Goal: Information Seeking & Learning: Learn about a topic

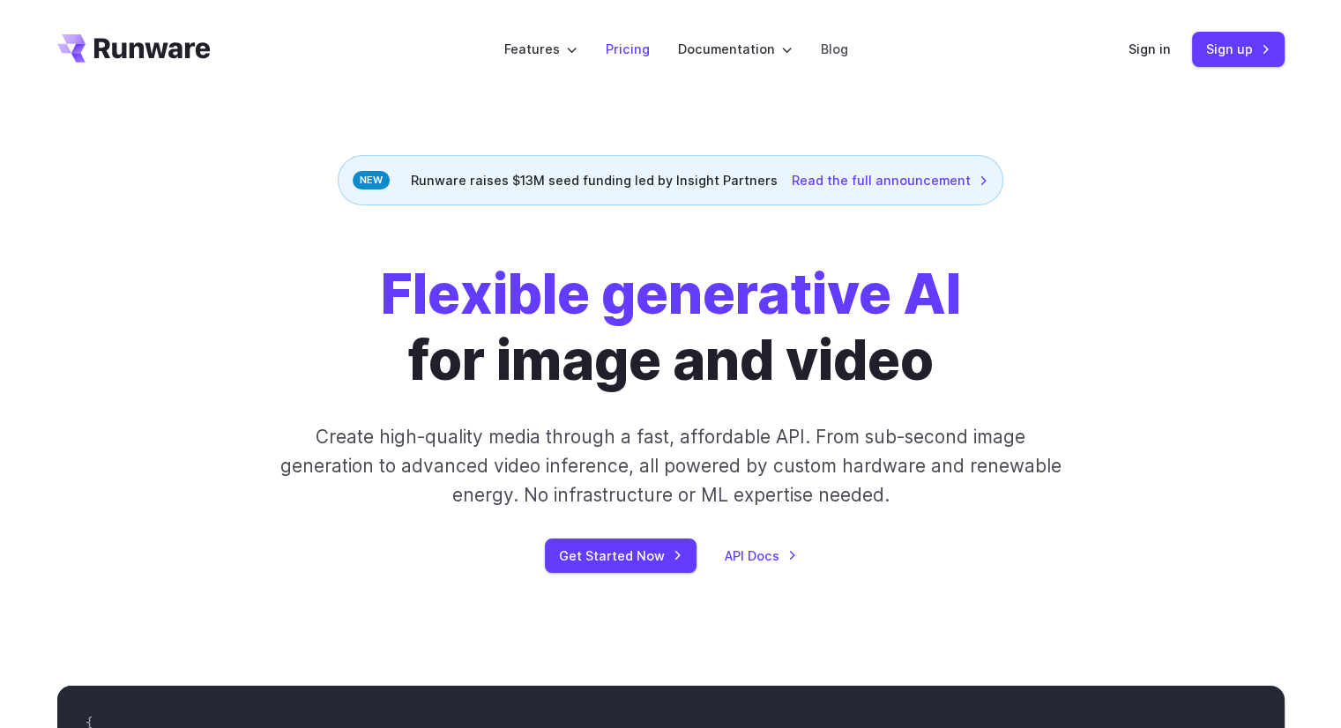
click at [636, 39] on link "Pricing" at bounding box center [628, 49] width 44 height 20
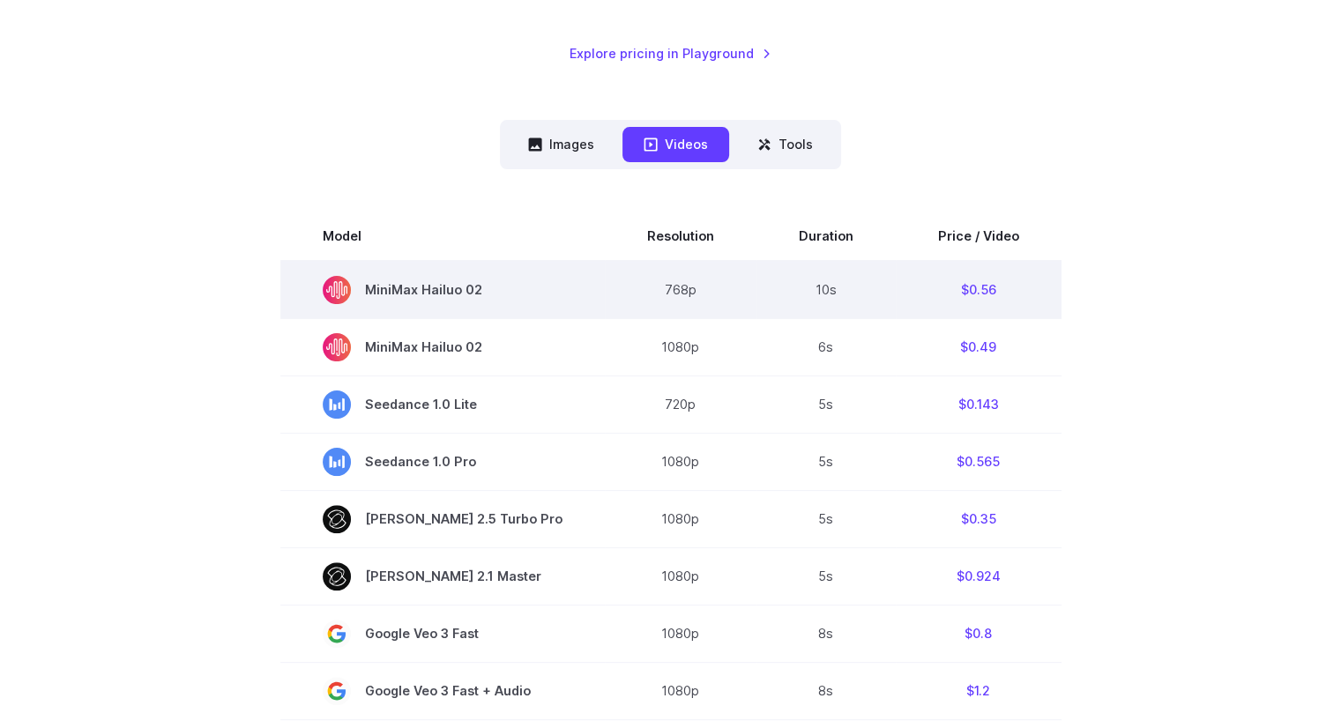
scroll to position [346, 0]
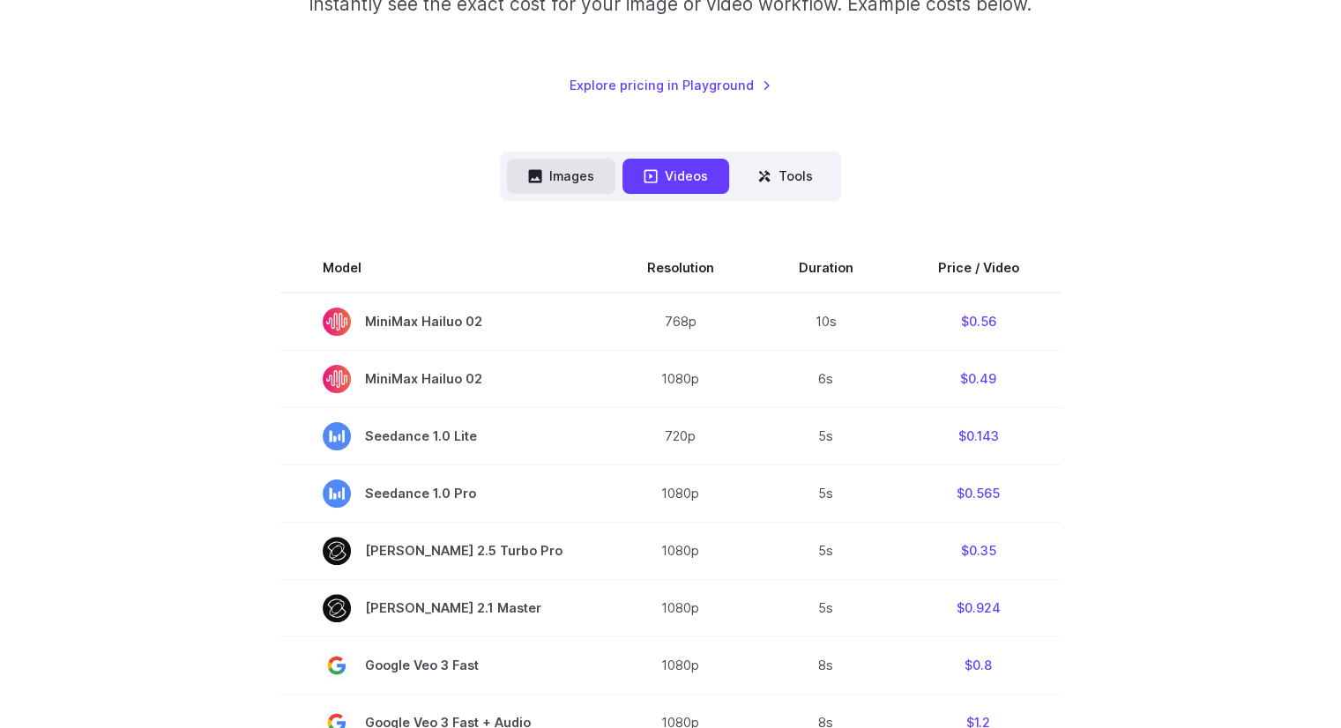
click at [581, 177] on button "Images" at bounding box center [561, 176] width 108 height 34
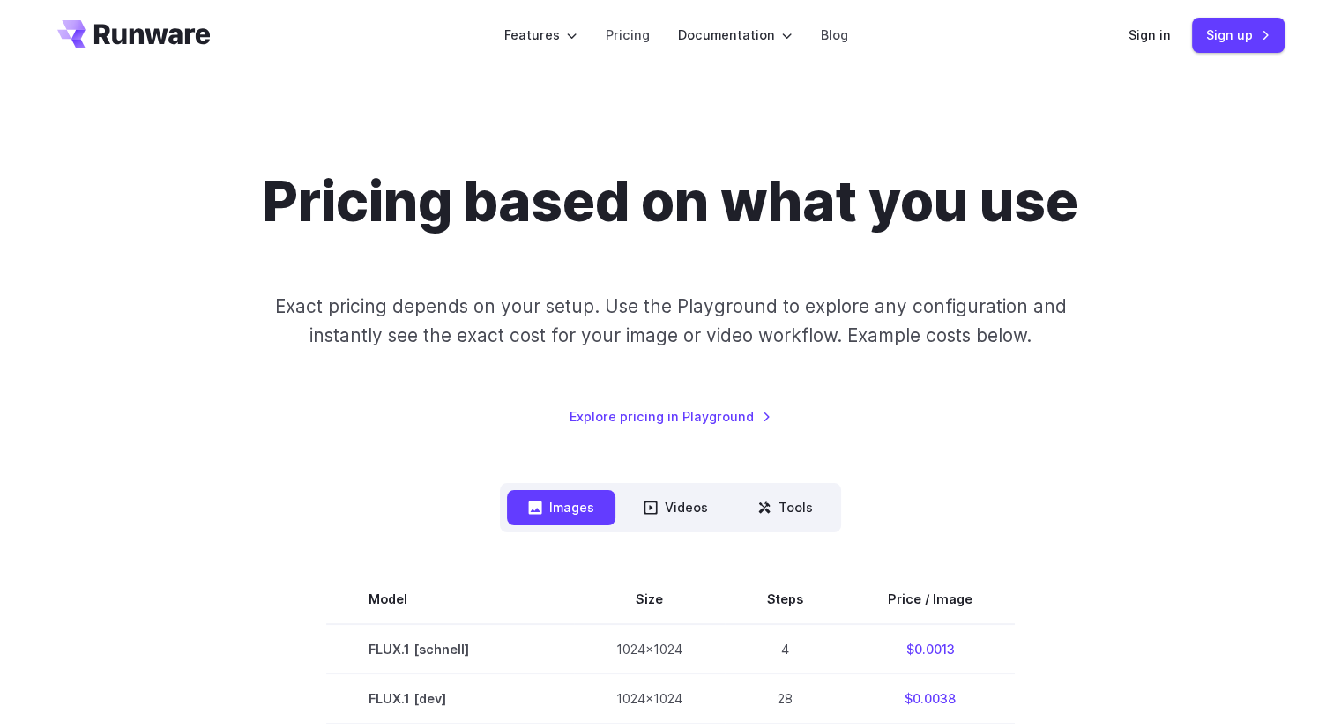
scroll to position [0, 0]
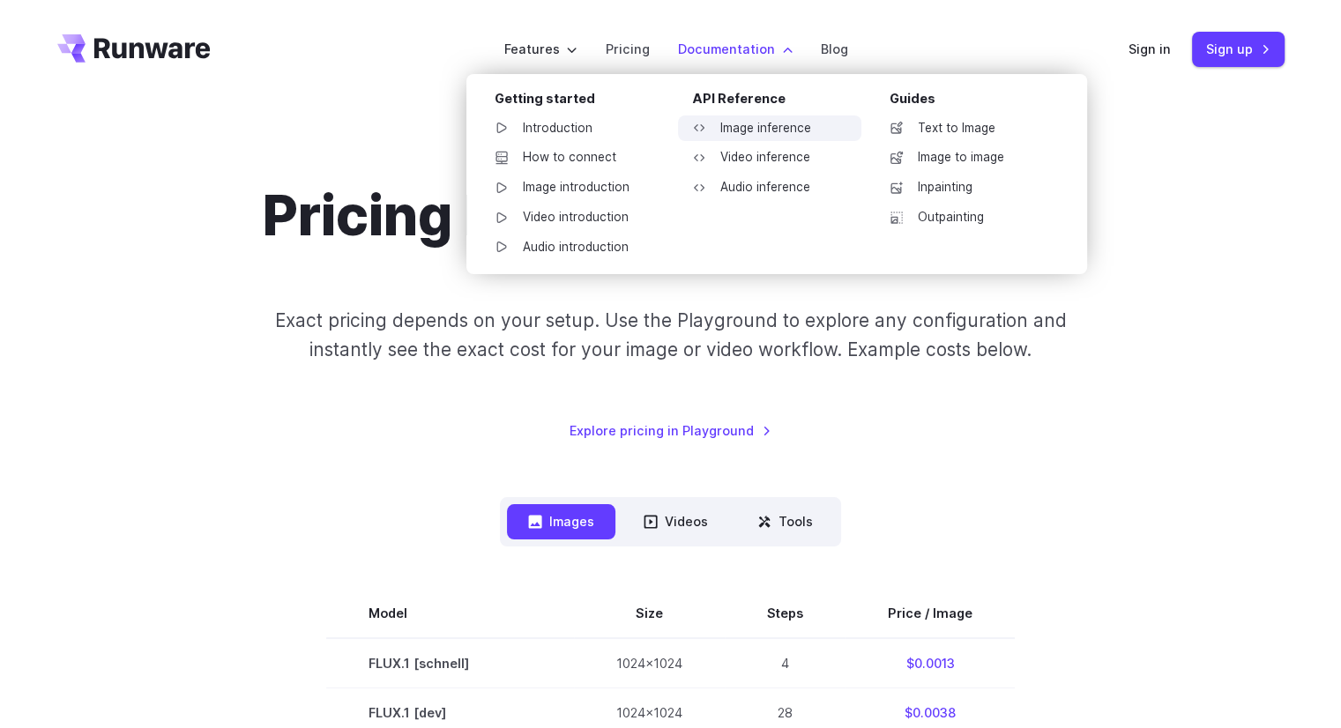
click at [746, 128] on link "Image inference" at bounding box center [769, 129] width 183 height 26
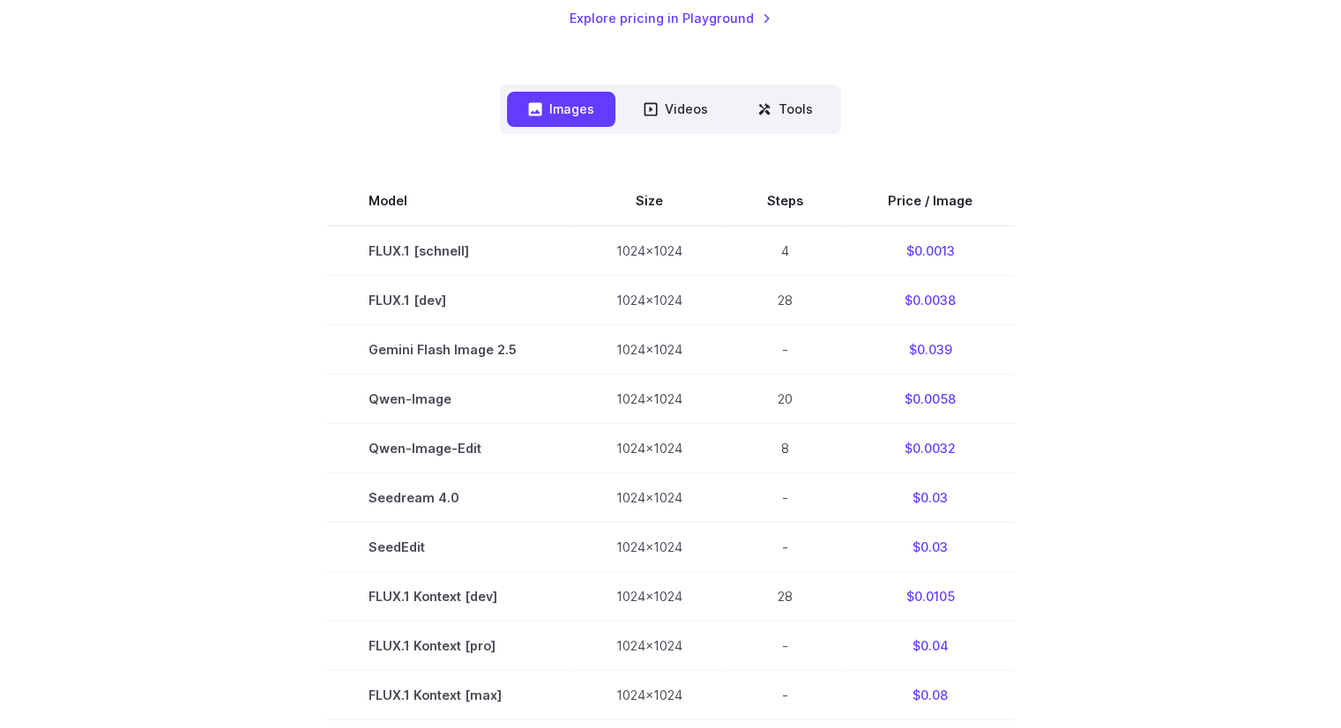
scroll to position [414, 0]
click at [667, 103] on button "Videos" at bounding box center [675, 107] width 107 height 34
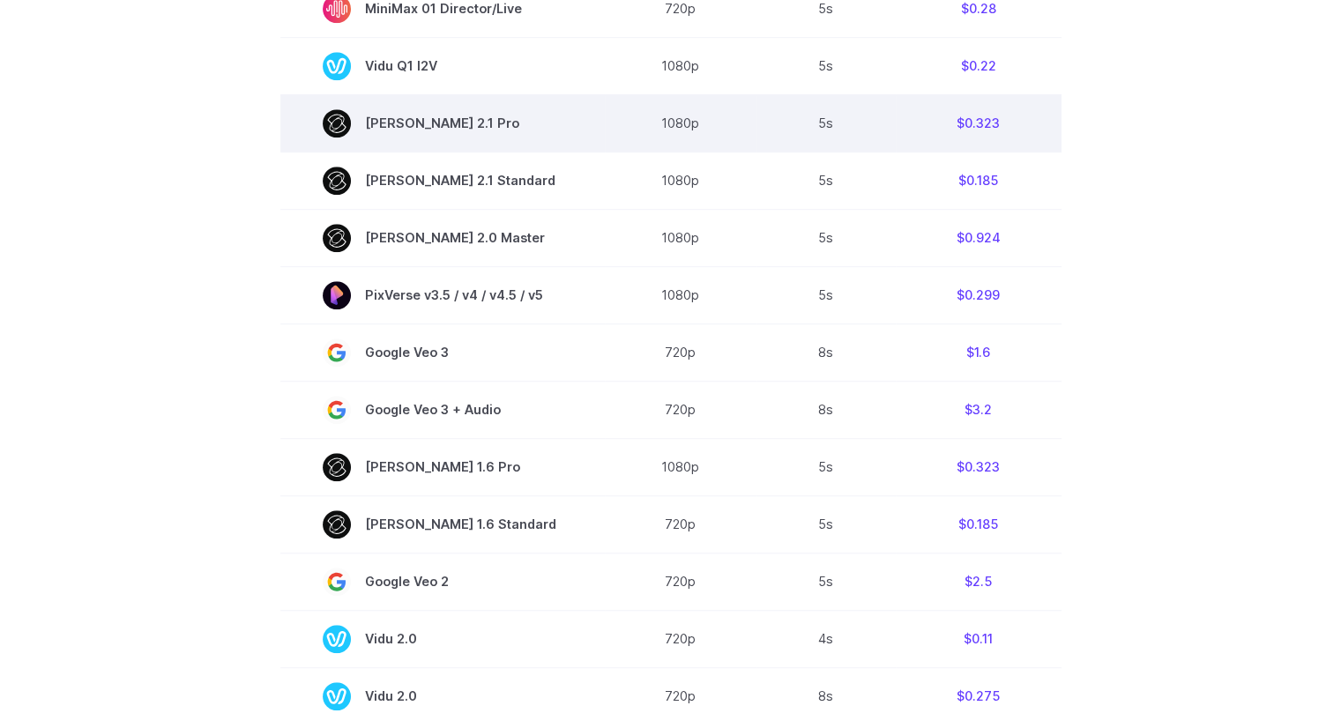
scroll to position [1116, 0]
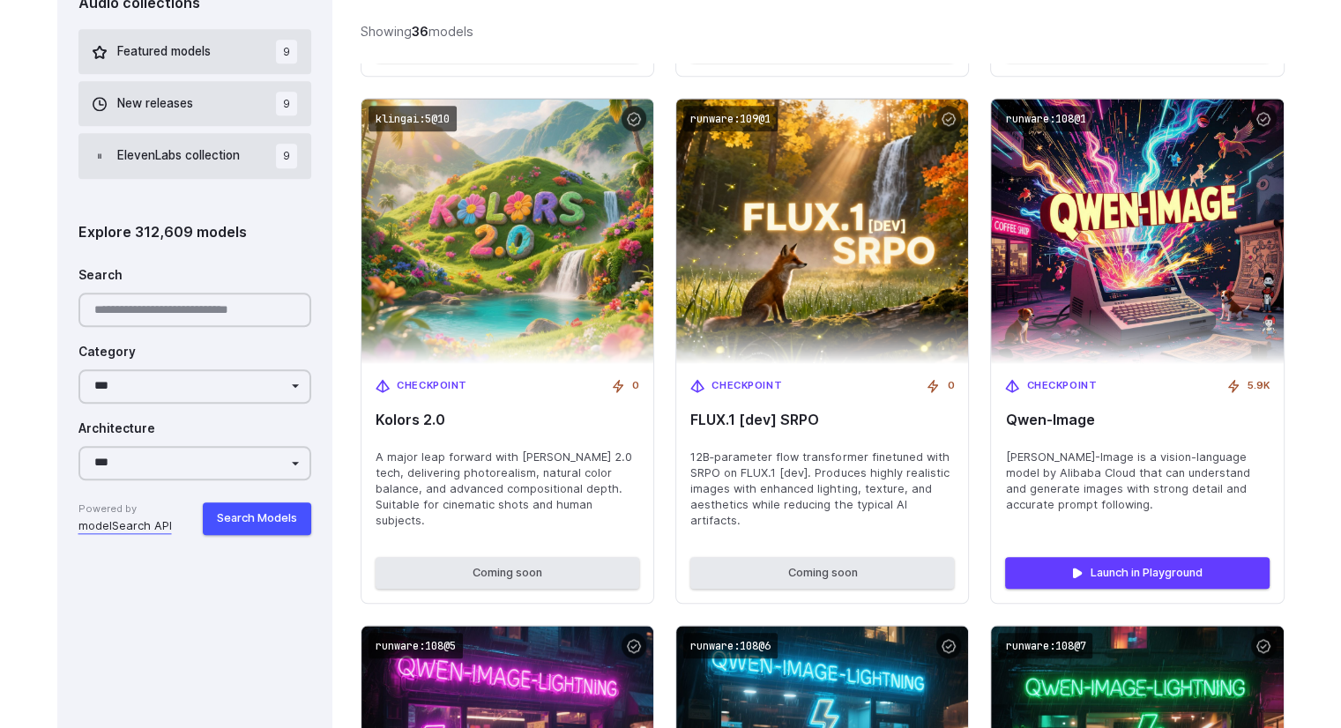
scroll to position [1654, 0]
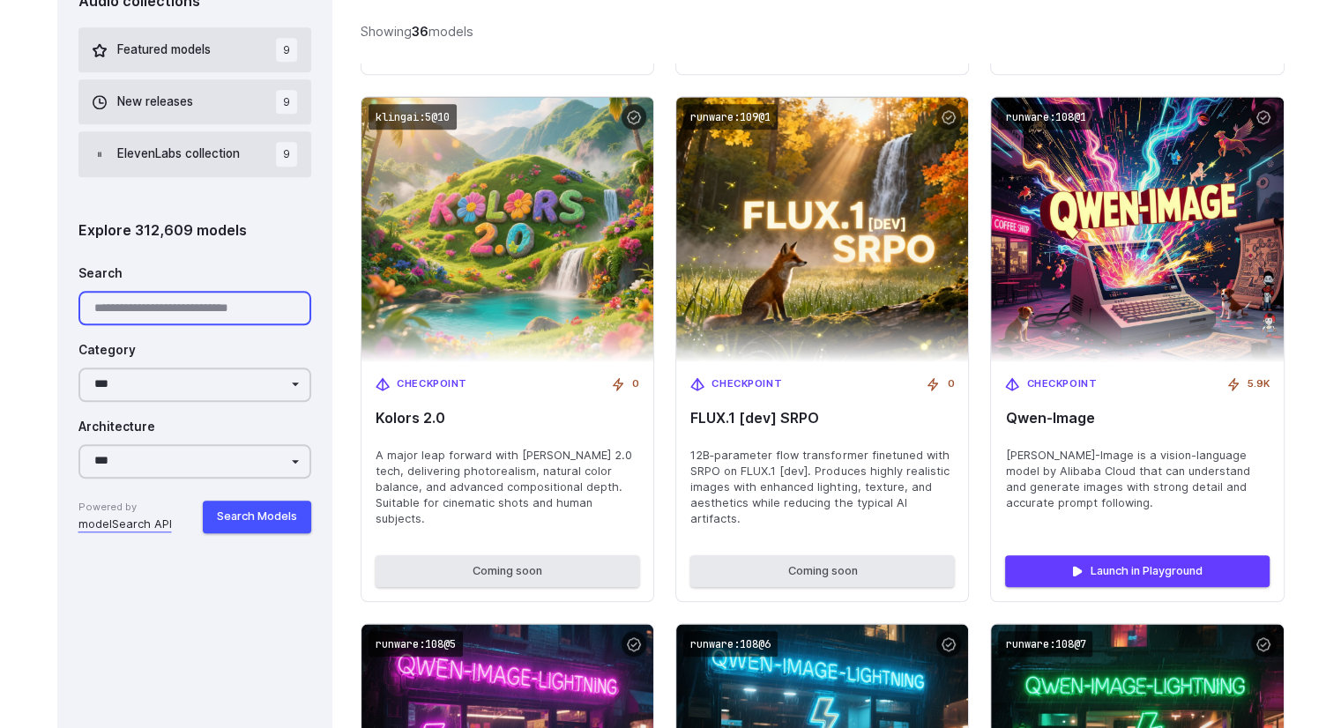
click at [238, 310] on input "Search" at bounding box center [195, 308] width 234 height 34
paste input "**********"
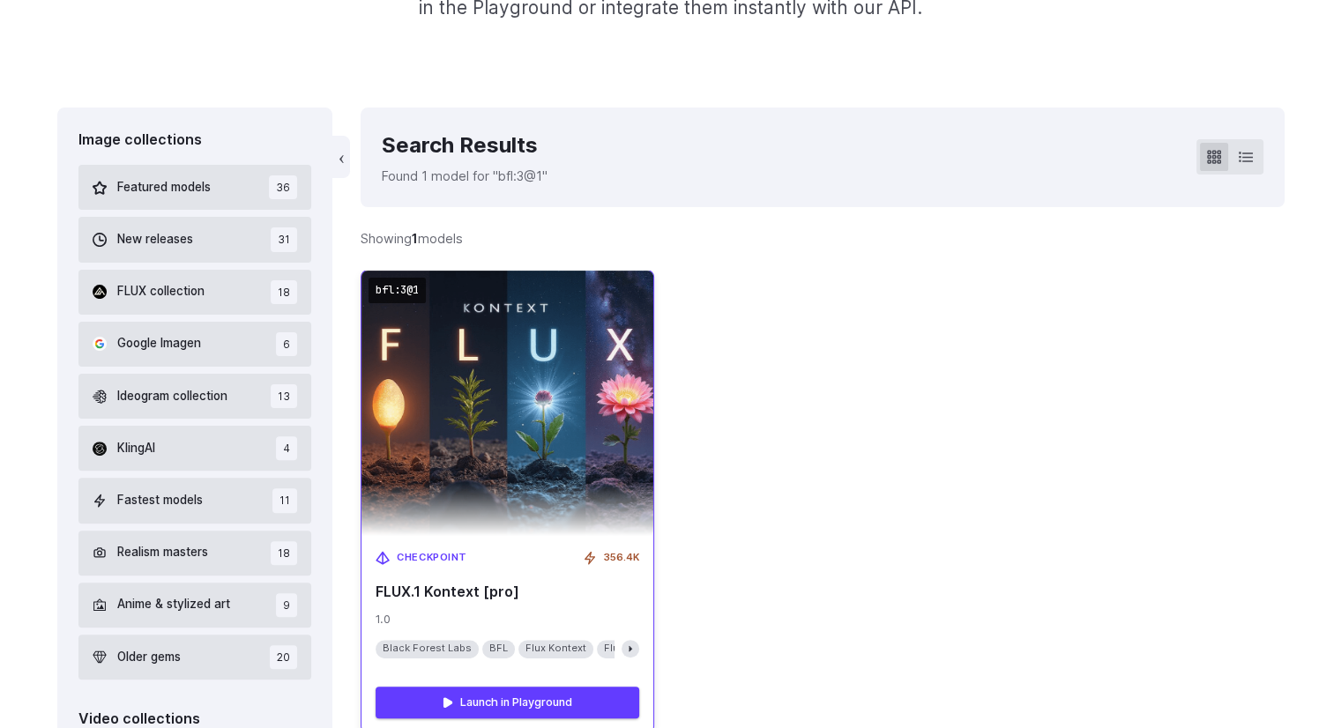
scroll to position [404, 0]
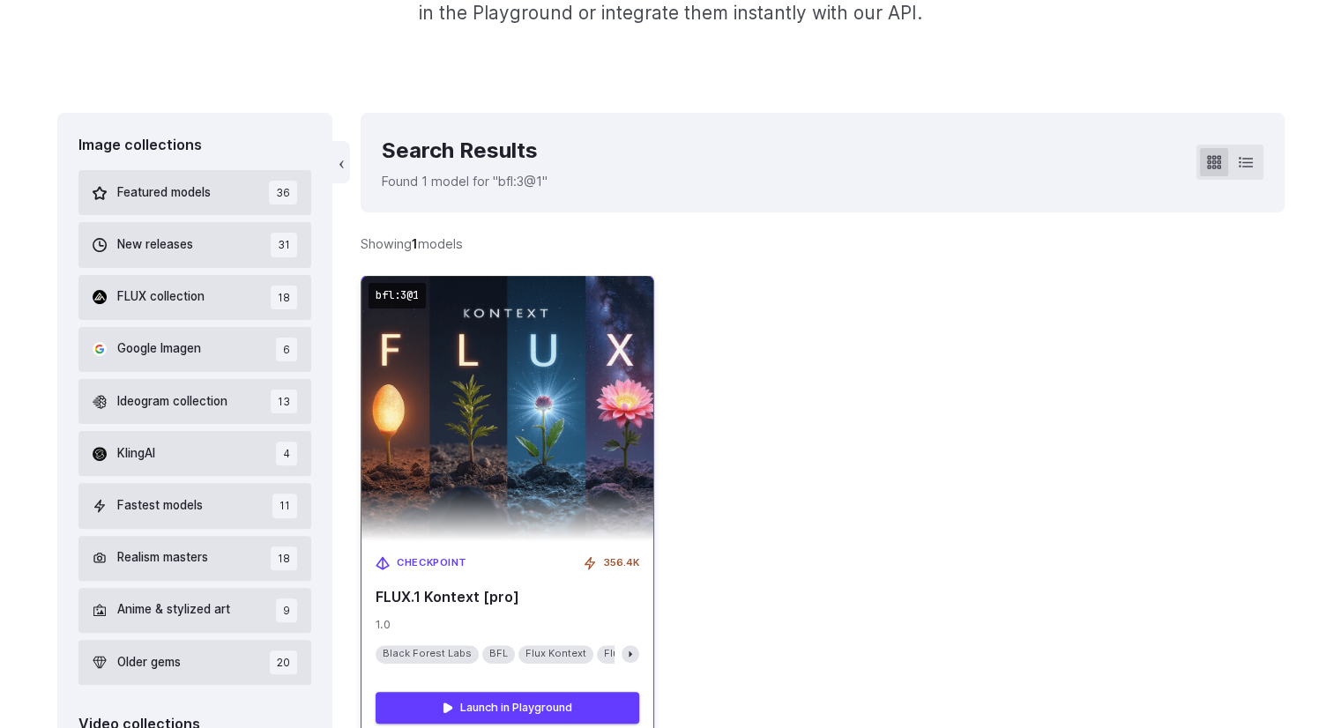
click at [524, 373] on img at bounding box center [507, 409] width 321 height 292
click at [486, 418] on img at bounding box center [507, 409] width 321 height 292
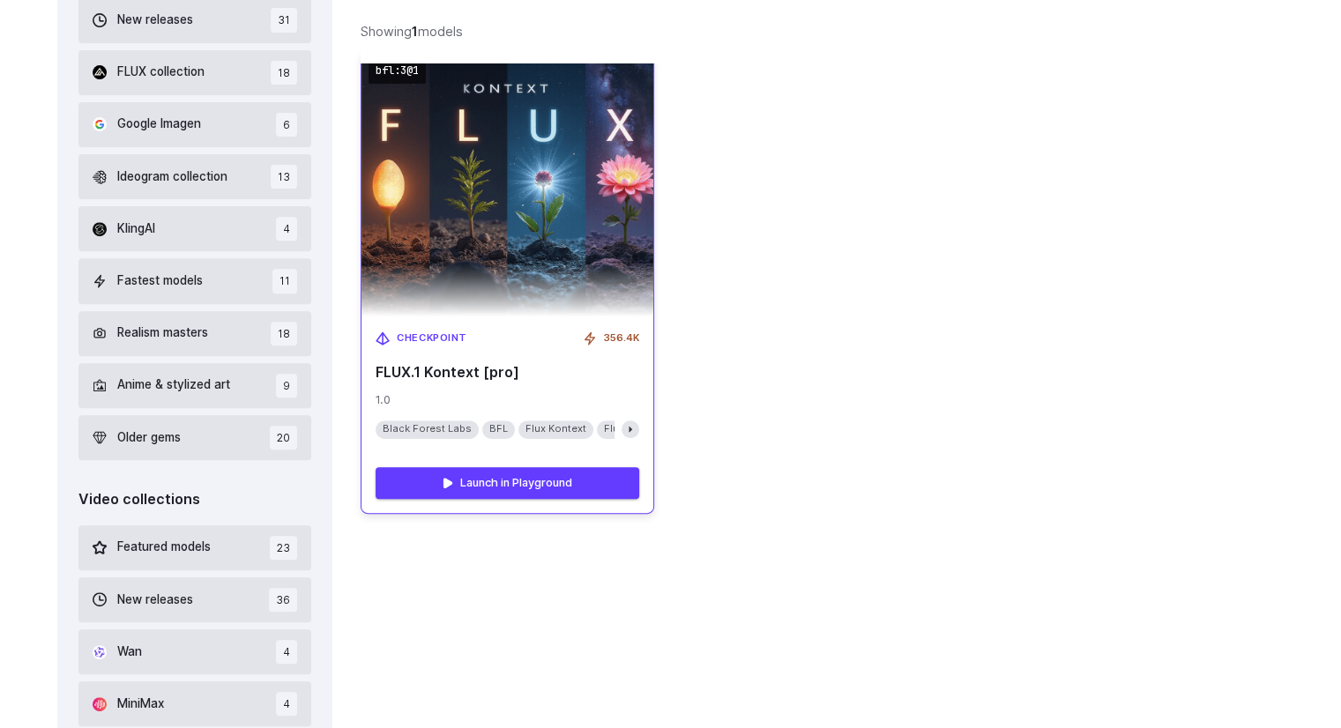
scroll to position [0, 63]
click at [458, 427] on span "BFL" at bounding box center [460, 430] width 33 height 19
click at [561, 157] on img at bounding box center [507, 184] width 321 height 292
drag, startPoint x: 561, startPoint y: 157, endPoint x: 560, endPoint y: 502, distance: 344.8
click at [560, 502] on div "bfl:3@1 Checkpoint 356.4K FLUX.1 Kontext [pro] 1.0 Black Forest Labs BFL Flux K…" at bounding box center [508, 282] width 294 height 464
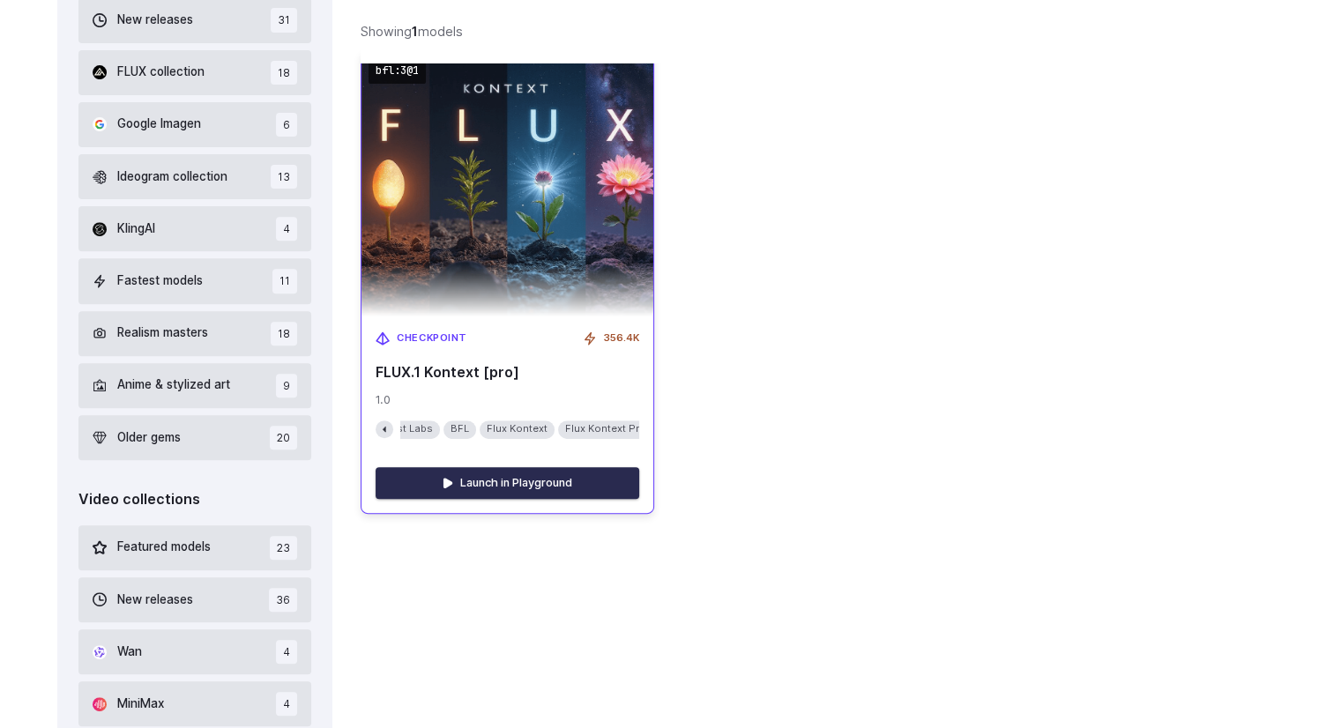
click at [568, 482] on link "Launch in Playground" at bounding box center [508, 483] width 264 height 32
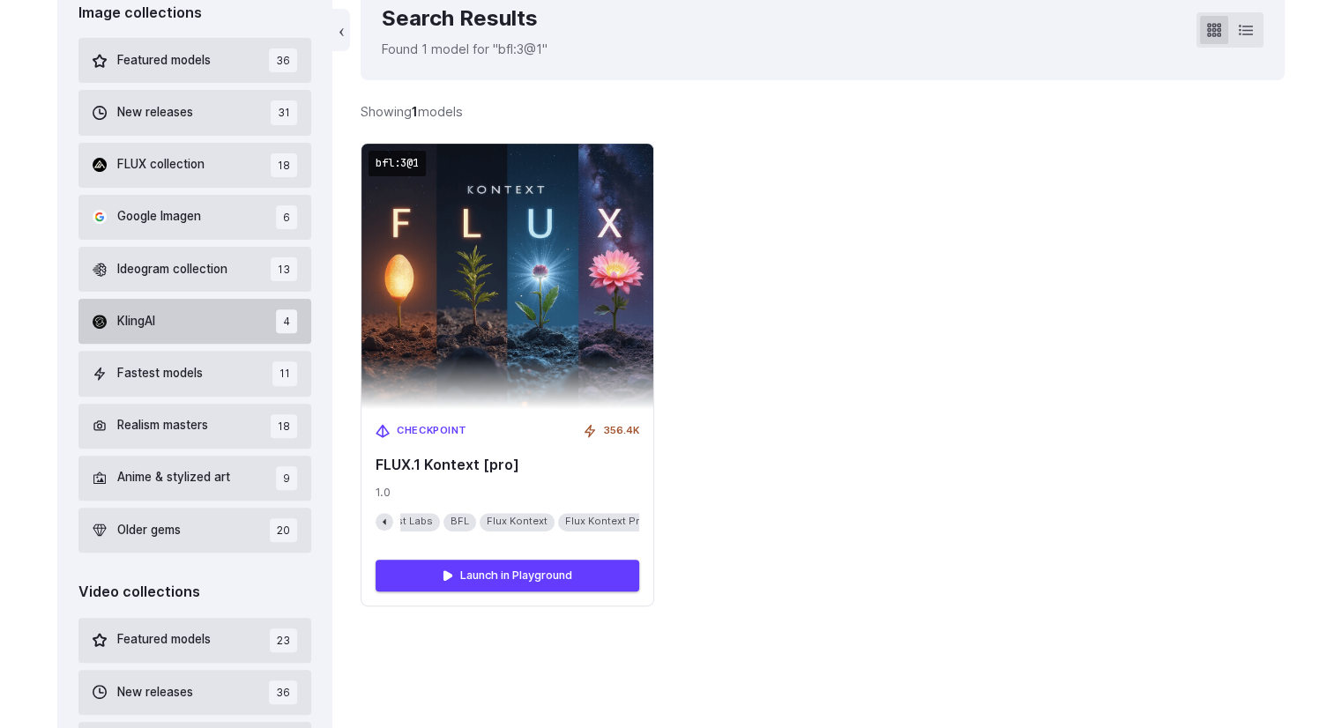
click at [170, 336] on button "KlingAI 4" at bounding box center [195, 321] width 234 height 45
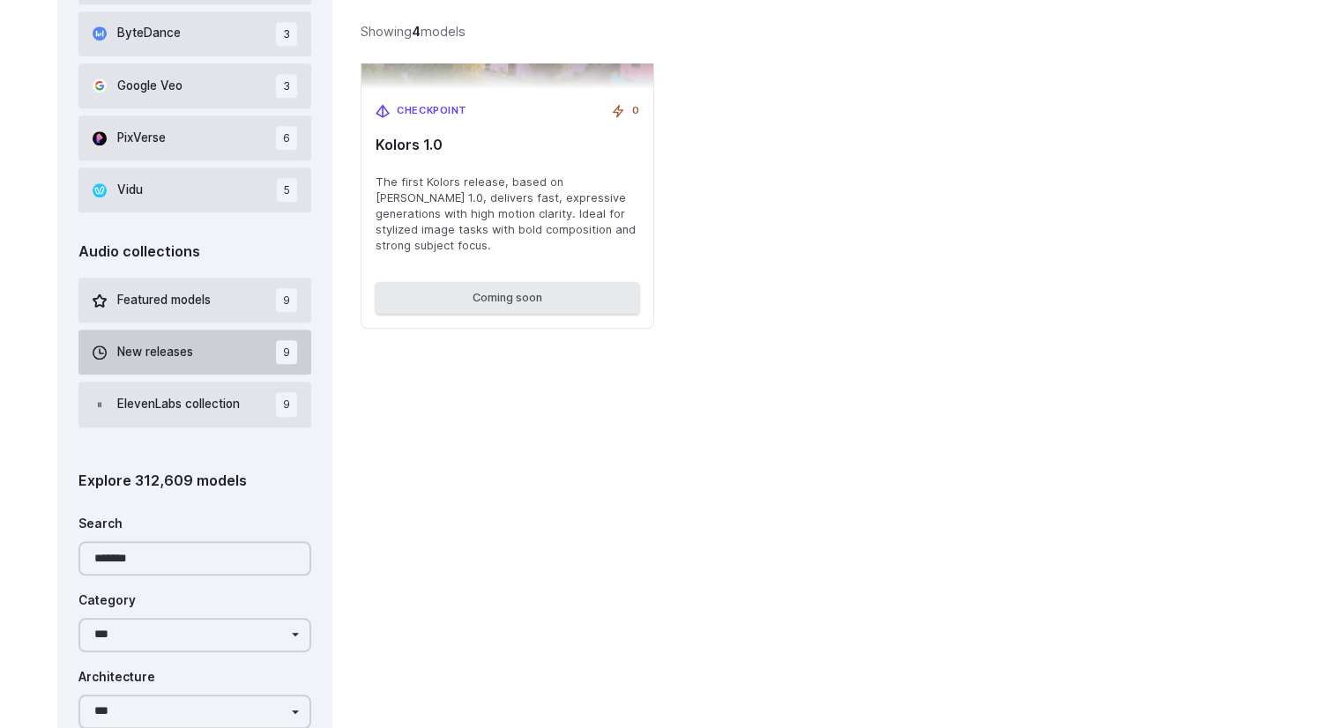
scroll to position [1405, 0]
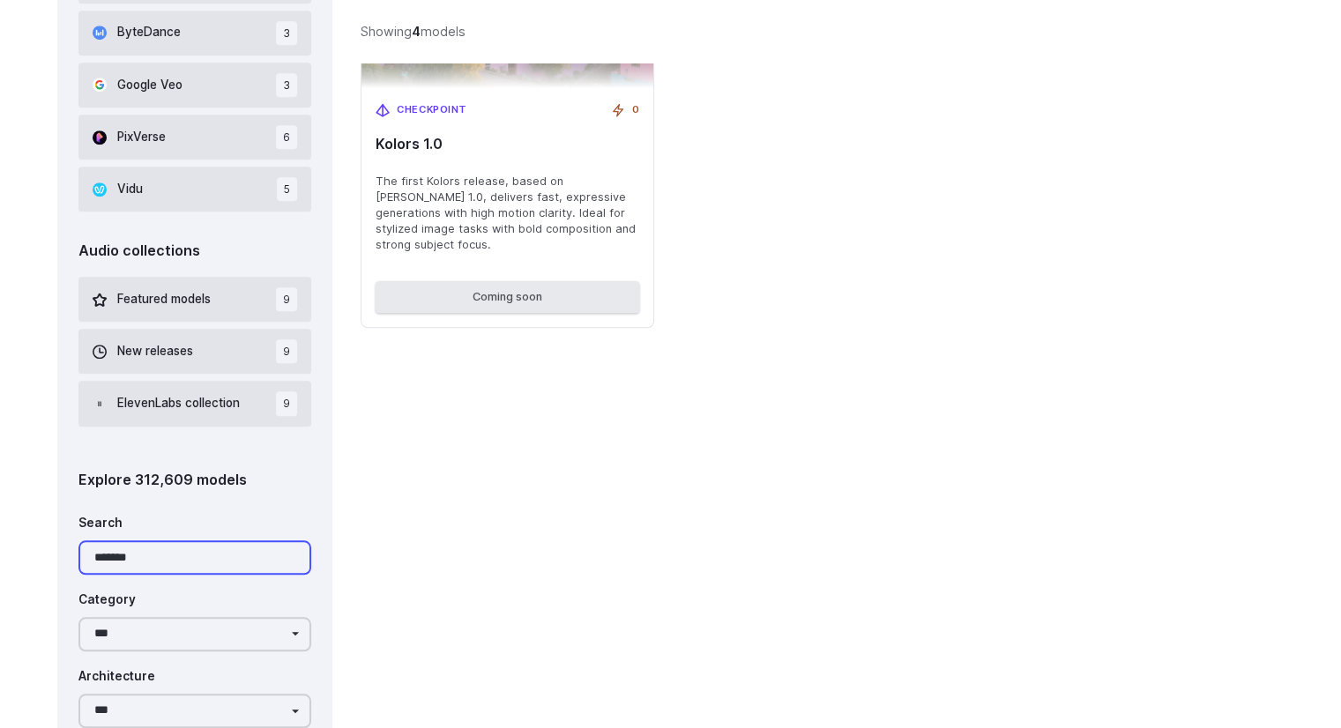
click at [194, 544] on input "*******" at bounding box center [195, 557] width 234 height 34
paste input "****"
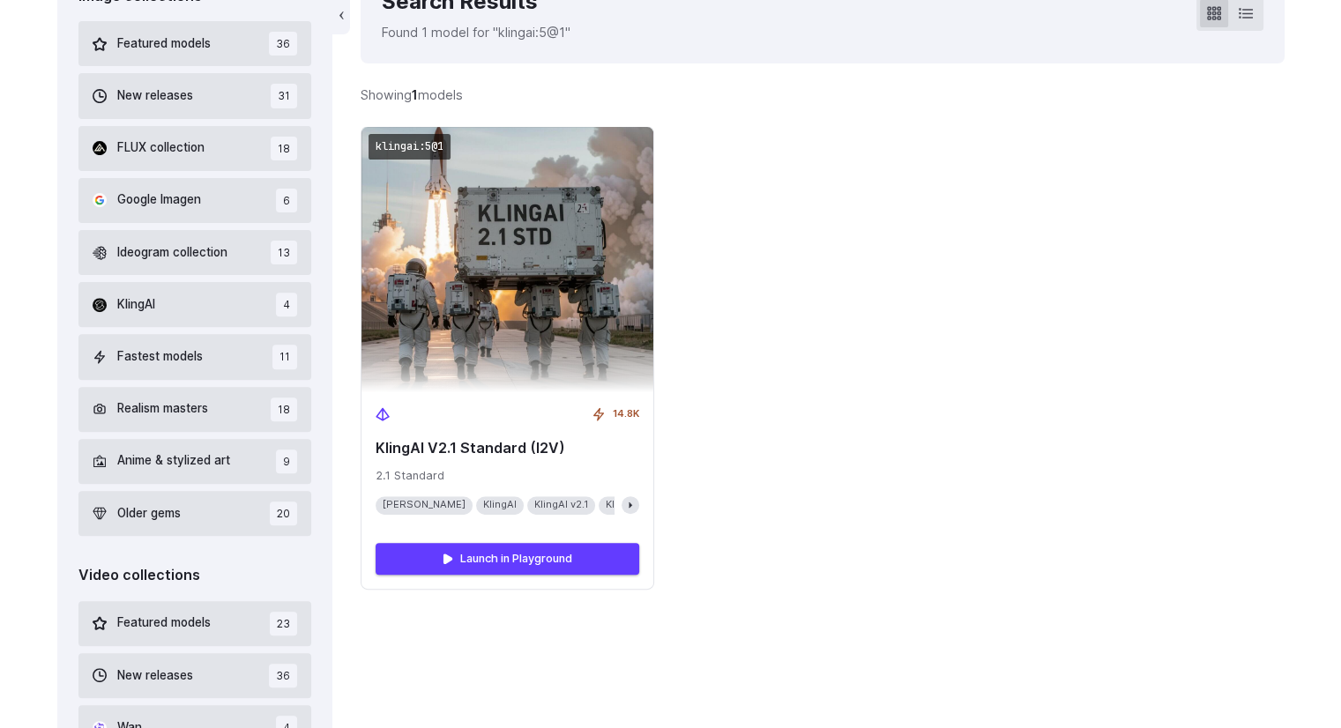
scroll to position [554, 0]
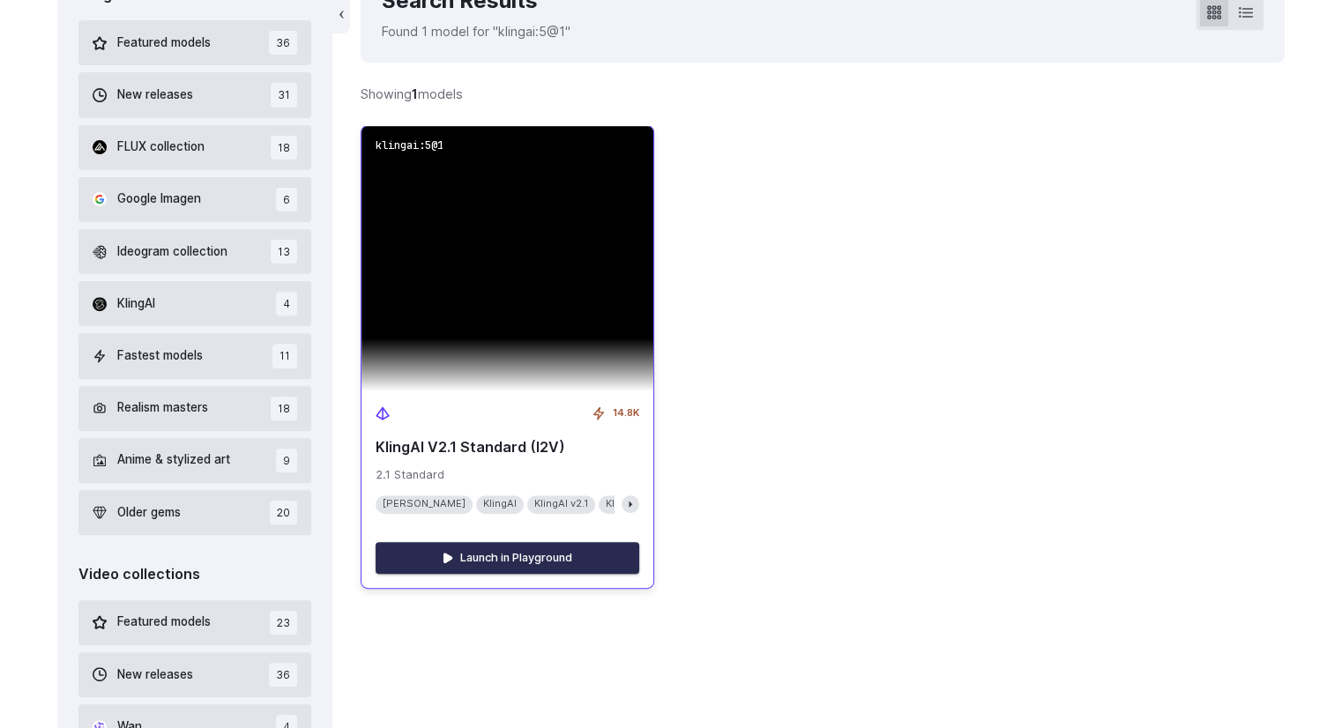
type input "**********"
click at [566, 565] on link "Launch in Playground" at bounding box center [508, 558] width 264 height 32
